Goal: Find specific page/section: Find specific page/section

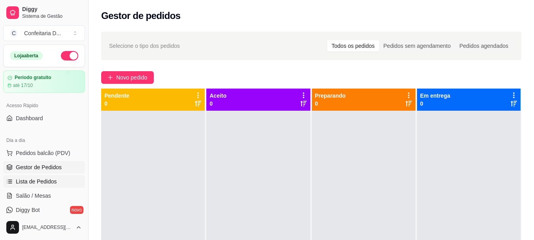
scroll to position [22, 0]
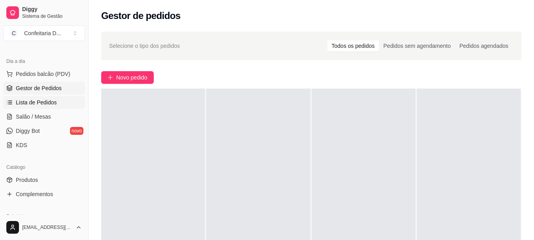
click at [38, 103] on span "Lista de Pedidos" at bounding box center [36, 102] width 41 height 8
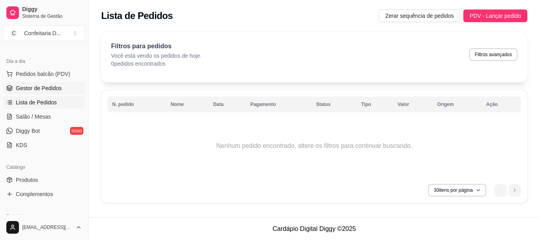
click at [43, 90] on span "Gestor de Pedidos" at bounding box center [39, 88] width 46 height 8
